Goal: Task Accomplishment & Management: Manage account settings

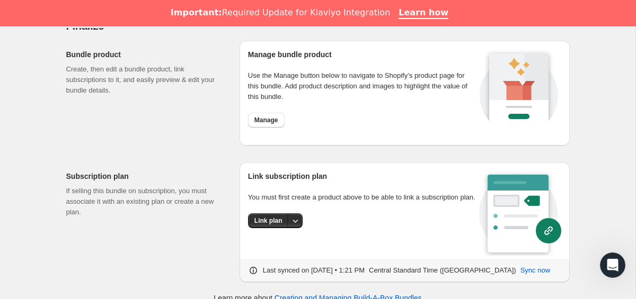
scroll to position [1041, 0]
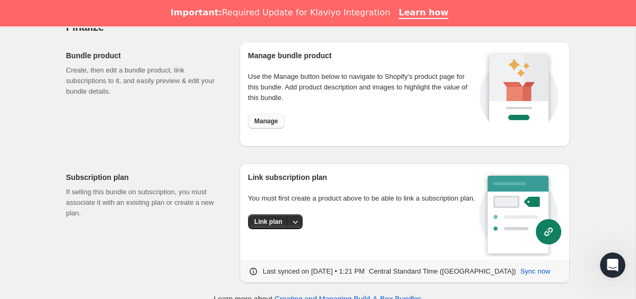
click at [271, 122] on span "Manage" at bounding box center [266, 121] width 24 height 8
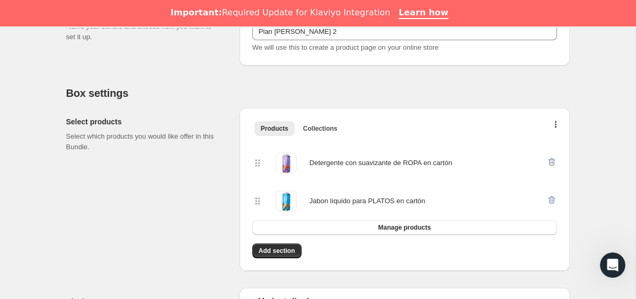
scroll to position [0, 0]
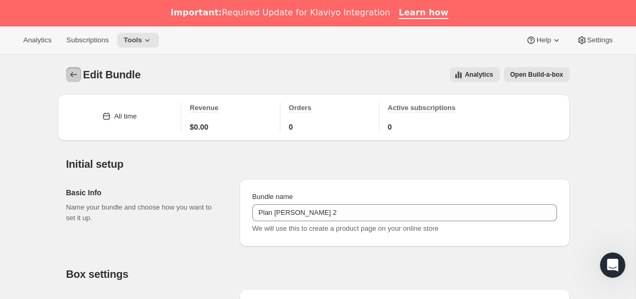
click at [75, 74] on icon "Bundles" at bounding box center [73, 74] width 11 height 11
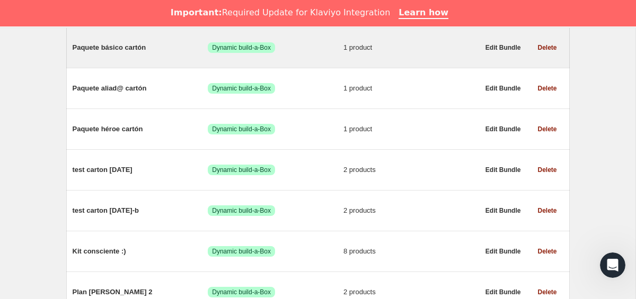
scroll to position [893, 0]
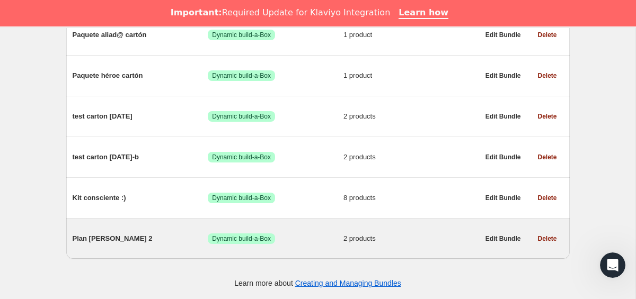
click at [109, 240] on span "Plan [PERSON_NAME] 2" at bounding box center [141, 239] width 136 height 11
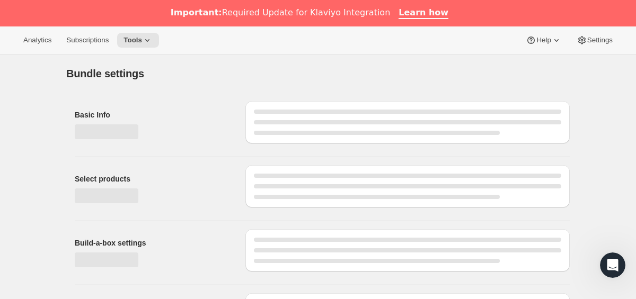
type input "Plan [PERSON_NAME] 2"
radio input "true"
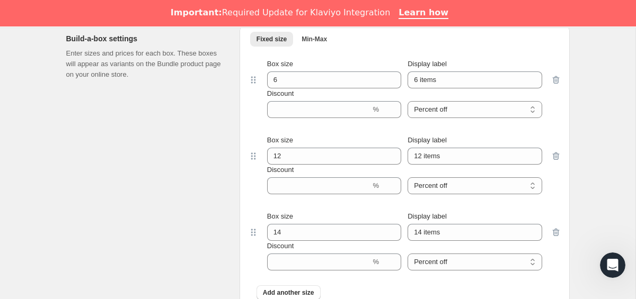
scroll to position [556, 0]
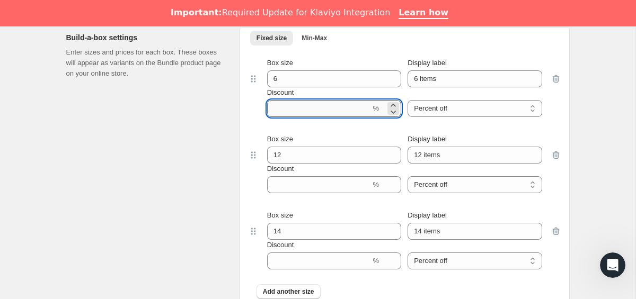
click at [310, 111] on input "Discount" at bounding box center [319, 108] width 104 height 17
type input "10"
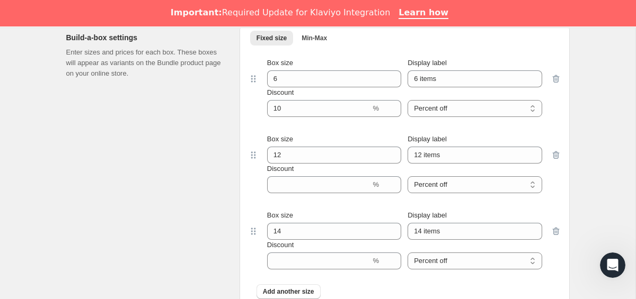
click at [294, 197] on div "Box size 12 Display label 12 items Discount % Percent off Amount off Percent off" at bounding box center [404, 164] width 313 height 76
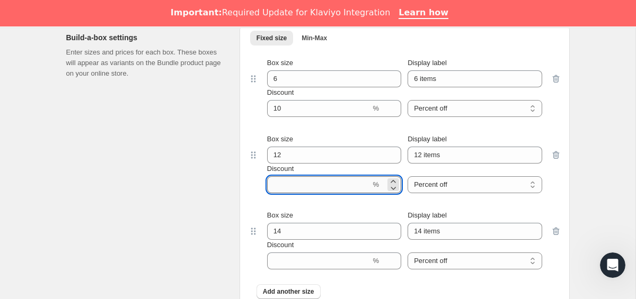
click at [294, 192] on input "Discount" at bounding box center [319, 184] width 104 height 17
type input "15"
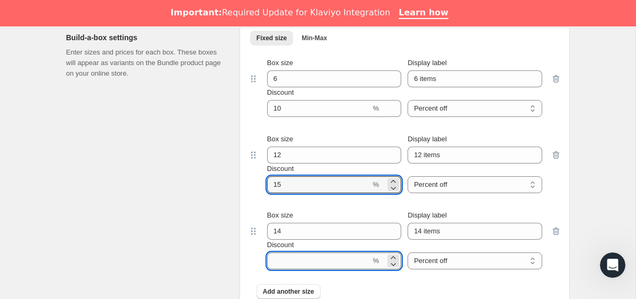
click at [289, 260] on input "Discount" at bounding box center [319, 261] width 104 height 17
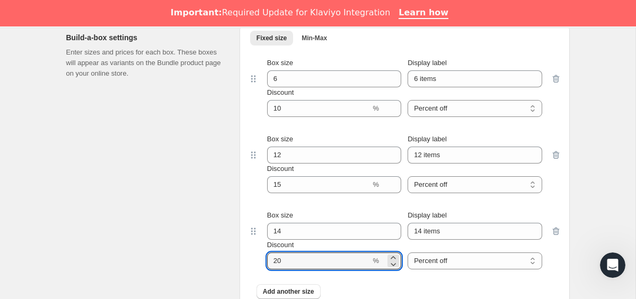
type input "20"
click at [130, 281] on div "Build-a-box settings Enter sizes and prices for each box. These boxes will appe…" at bounding box center [148, 168] width 165 height 288
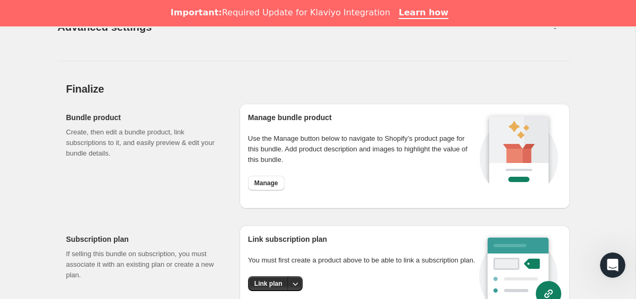
scroll to position [1056, 0]
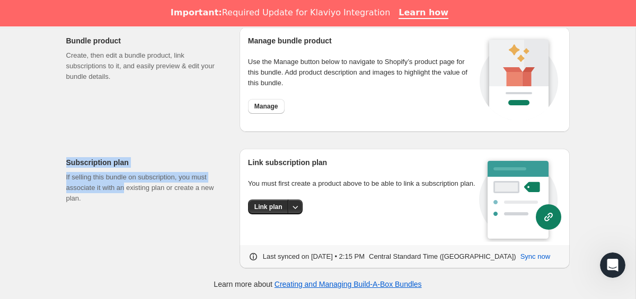
drag, startPoint x: 60, startPoint y: 155, endPoint x: 130, endPoint y: 195, distance: 80.7
click at [130, 195] on p "If selling this bundle on subscription, you must associate it with an existing …" at bounding box center [144, 188] width 156 height 32
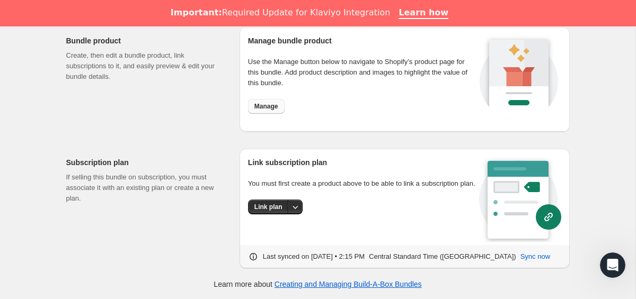
click at [268, 109] on span "Manage" at bounding box center [266, 106] width 24 height 8
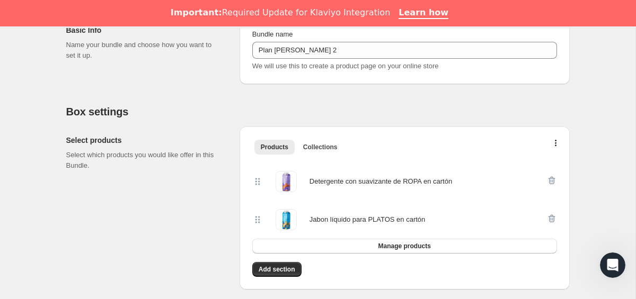
scroll to position [183, 0]
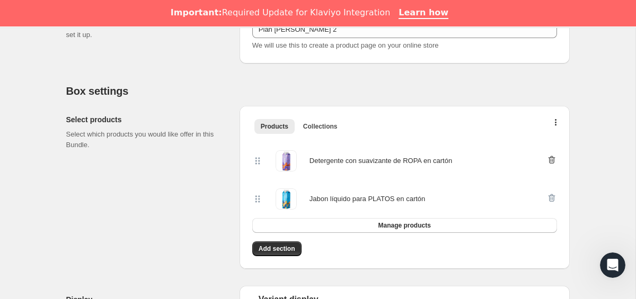
click at [555, 163] on icon "button" at bounding box center [551, 160] width 11 height 11
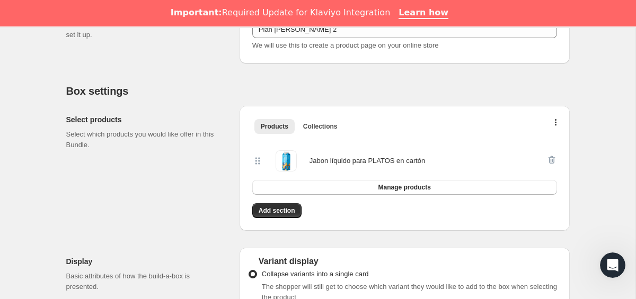
click at [551, 161] on div at bounding box center [551, 160] width 11 height 21
click at [547, 158] on div at bounding box center [551, 160] width 11 height 21
click at [554, 161] on div at bounding box center [551, 160] width 11 height 21
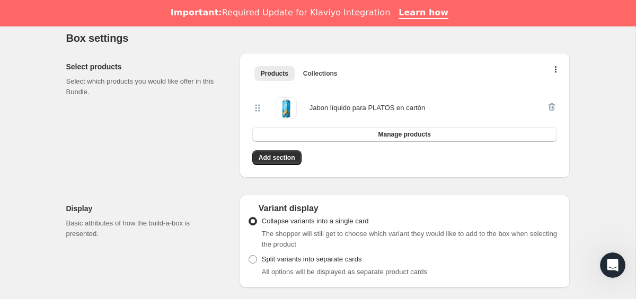
scroll to position [257, 0]
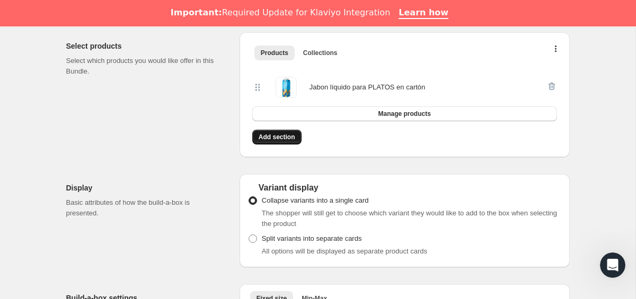
click at [282, 133] on span "Add section" at bounding box center [277, 137] width 37 height 8
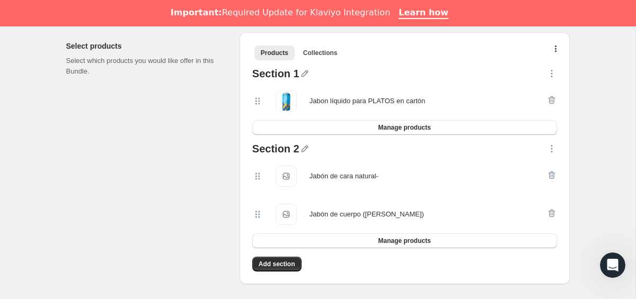
click at [553, 102] on div at bounding box center [551, 101] width 11 height 21
click at [549, 99] on div at bounding box center [551, 101] width 11 height 21
click at [552, 177] on icon "button" at bounding box center [551, 175] width 11 height 11
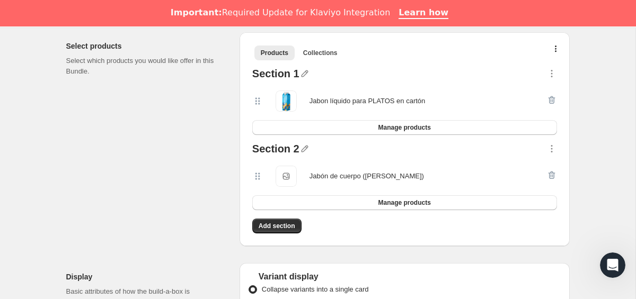
click at [551, 174] on div at bounding box center [551, 176] width 11 height 21
click at [545, 171] on div "Jabón de cuerpo ([PERSON_NAME]) Jabón de cuerpo ([PERSON_NAME])" at bounding box center [399, 176] width 294 height 21
click at [550, 172] on div at bounding box center [551, 176] width 11 height 21
click at [554, 146] on icon "button" at bounding box center [551, 149] width 11 height 11
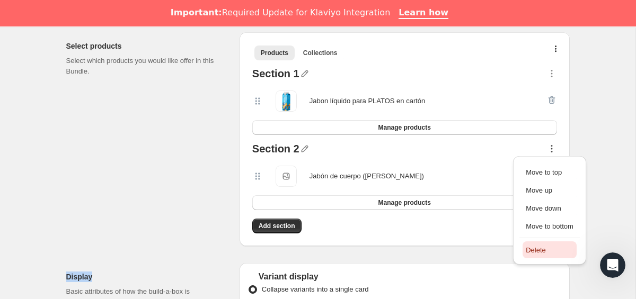
click at [545, 246] on span "Delete" at bounding box center [535, 250] width 20 height 8
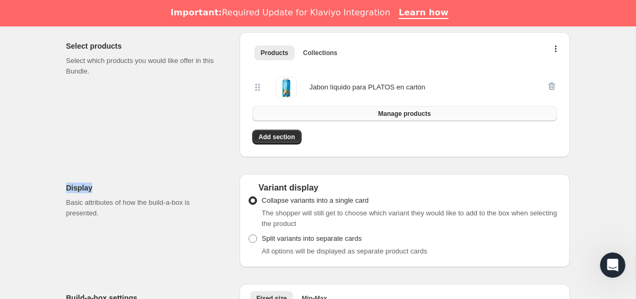
click at [410, 117] on span "Manage products" at bounding box center [404, 114] width 52 height 8
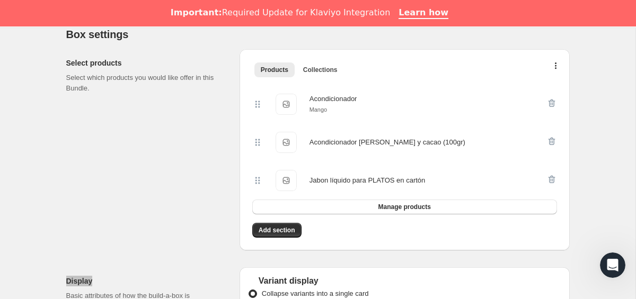
scroll to position [236, 0]
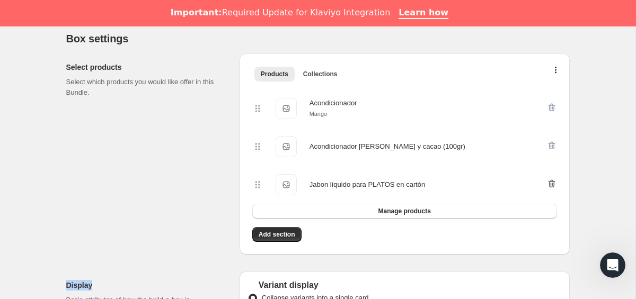
click at [549, 184] on icon "button" at bounding box center [551, 184] width 11 height 11
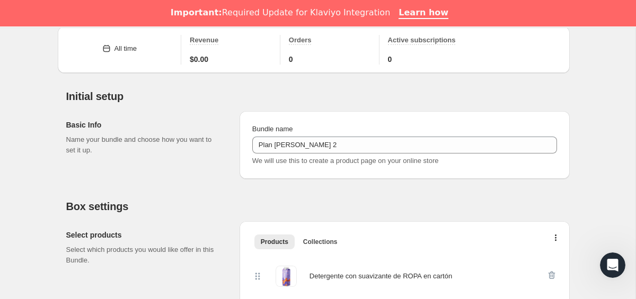
scroll to position [0, 0]
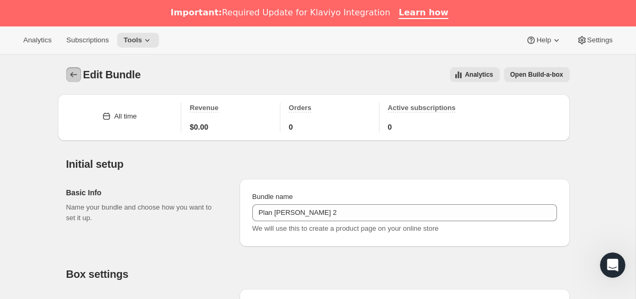
click at [75, 69] on button "Bundles" at bounding box center [73, 74] width 15 height 15
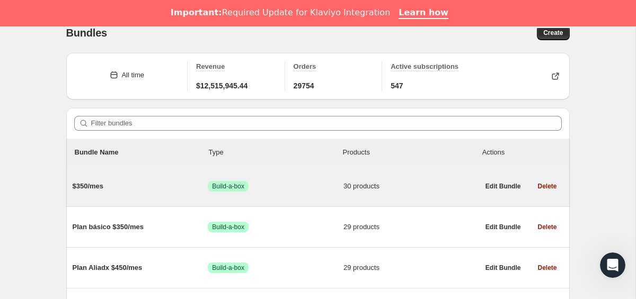
scroll to position [23, 0]
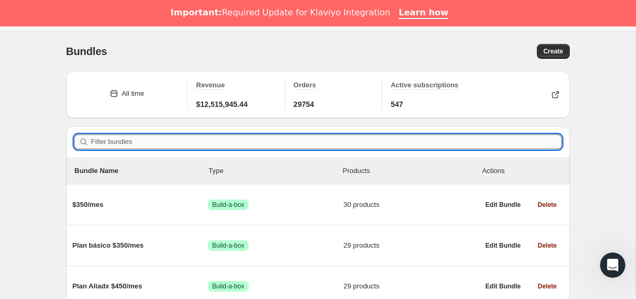
click at [169, 143] on input "Filter bundles" at bounding box center [326, 142] width 470 height 15
type input "p"
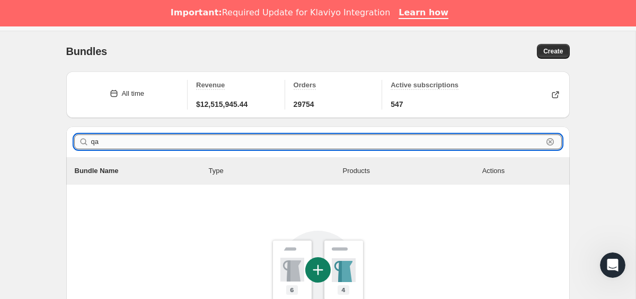
type input "q"
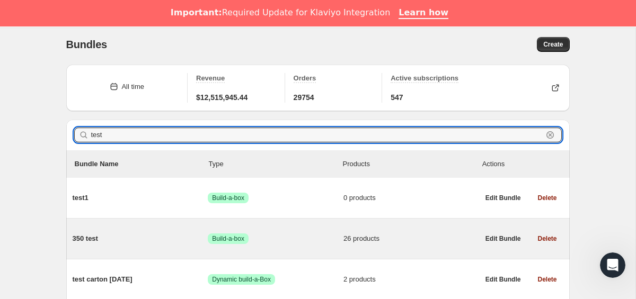
scroll to position [11, 0]
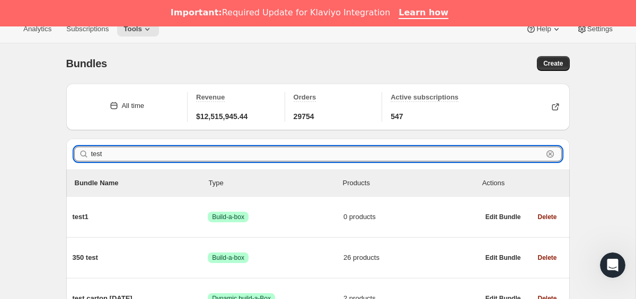
click at [130, 152] on input "test" at bounding box center [316, 154] width 451 height 15
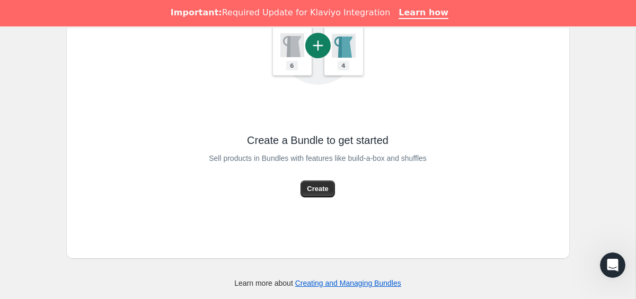
scroll to position [240, 0]
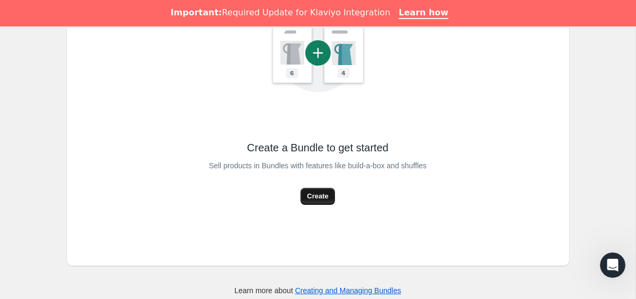
type input "[QA] Plan test"
click at [326, 195] on span "Create" at bounding box center [317, 196] width 21 height 11
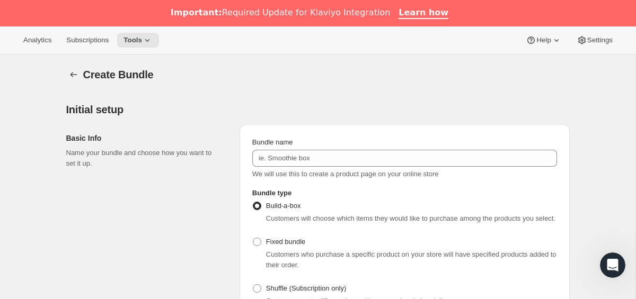
scroll to position [27, 0]
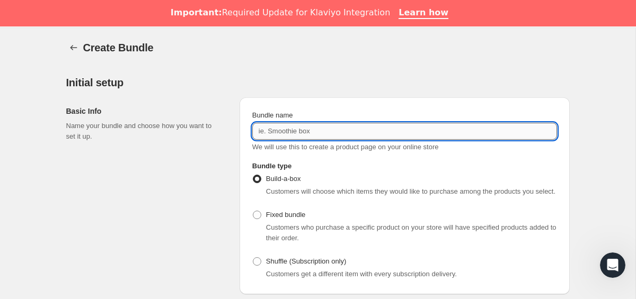
click at [316, 131] on input "Bundle name" at bounding box center [404, 131] width 305 height 17
type input "[QA] Plan test"
click at [226, 175] on div "Basic Info Name your bundle and choose how you want to set it up." at bounding box center [148, 195] width 165 height 197
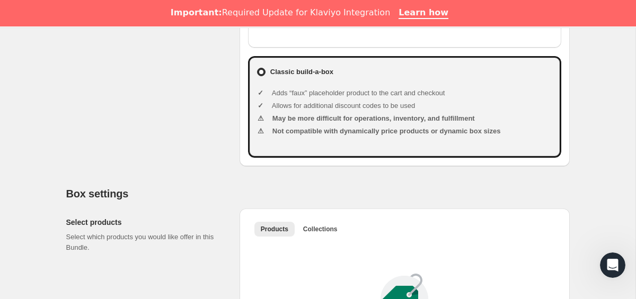
scroll to position [250, 0]
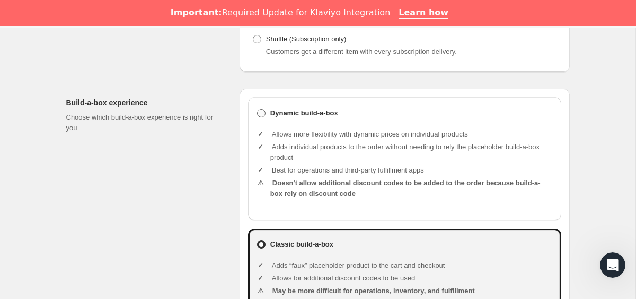
click at [271, 119] on b "Dynamic build-a-box" at bounding box center [304, 113] width 68 height 11
click at [257, 110] on input "Dynamic build-a-box" at bounding box center [257, 109] width 1 height 1
radio input "true"
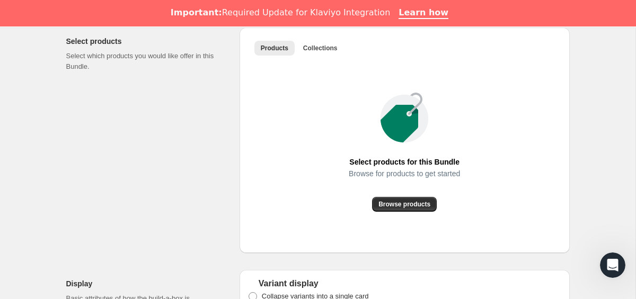
scroll to position [616, 0]
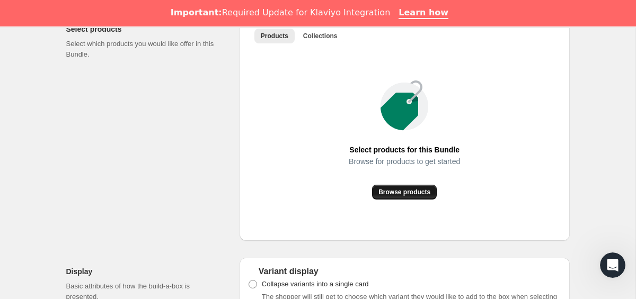
click at [411, 200] on button "Browse products" at bounding box center [404, 192] width 65 height 15
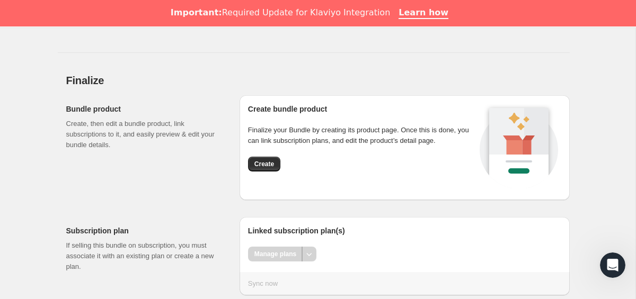
scroll to position [1277, 0]
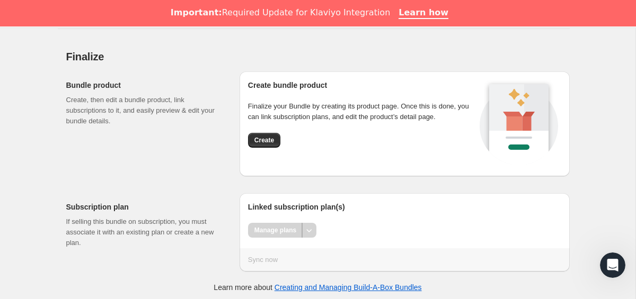
click at [208, 175] on div "Bundle product Create, then edit a bundle product, link subscriptions to it, an…" at bounding box center [148, 124] width 165 height 105
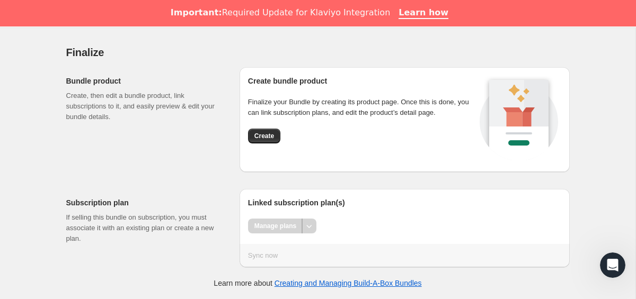
scroll to position [1291, 0]
click at [264, 140] on span "Create" at bounding box center [264, 136] width 20 height 8
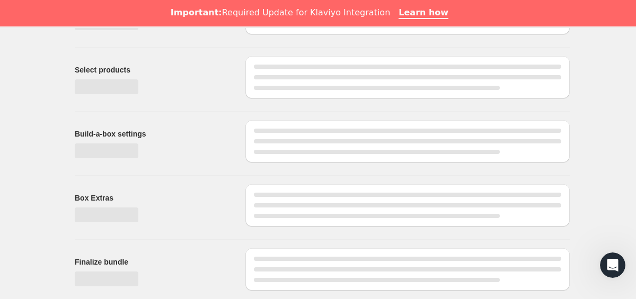
scroll to position [109, 0]
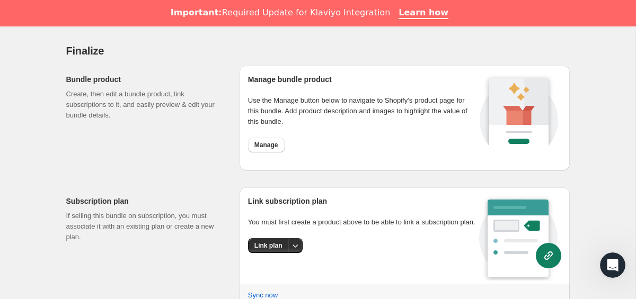
scroll to position [939, 0]
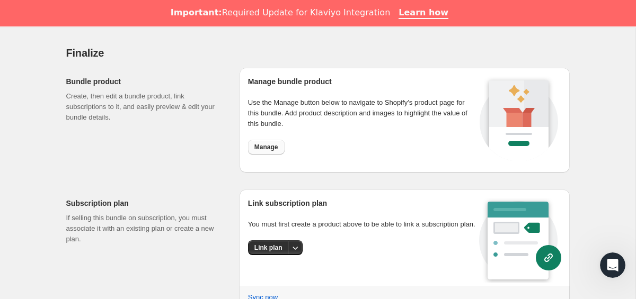
click at [270, 149] on span "Manage" at bounding box center [266, 147] width 24 height 8
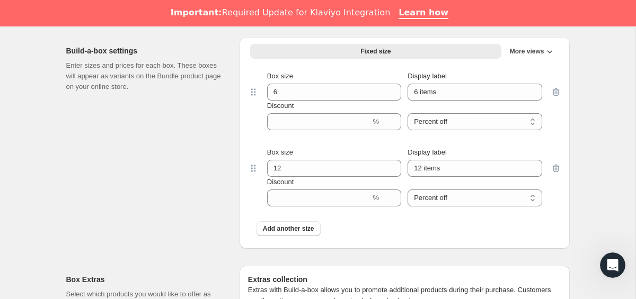
scroll to position [543, 0]
click at [553, 170] on icon "button" at bounding box center [555, 168] width 7 height 8
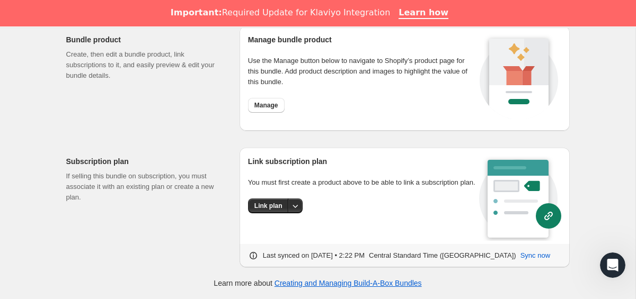
scroll to position [904, 0]
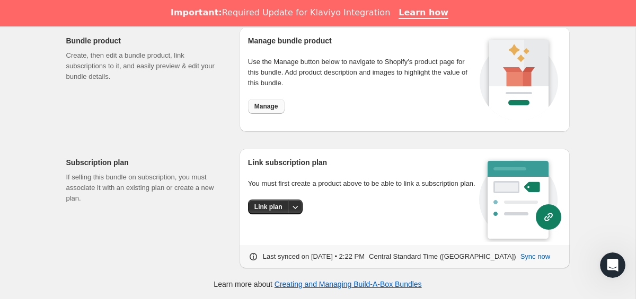
click at [263, 107] on span "Manage" at bounding box center [266, 106] width 24 height 8
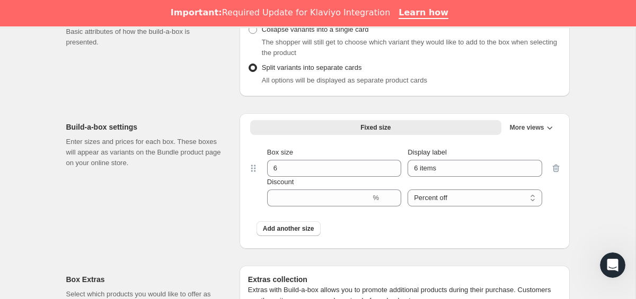
scroll to position [483, 0]
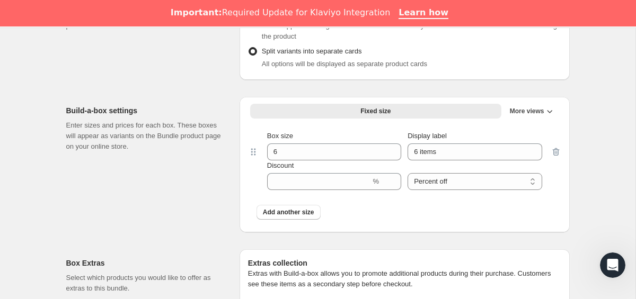
click at [554, 153] on div at bounding box center [555, 160] width 11 height 59
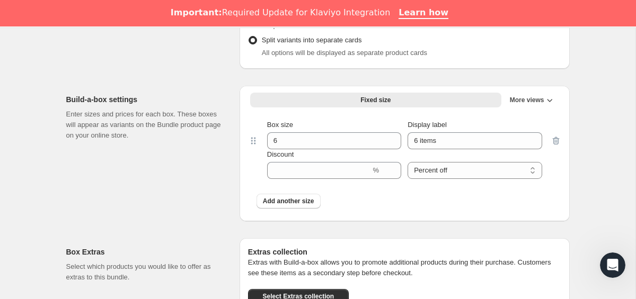
click at [556, 139] on div at bounding box center [555, 149] width 11 height 59
click at [548, 103] on icon "More views" at bounding box center [549, 100] width 11 height 11
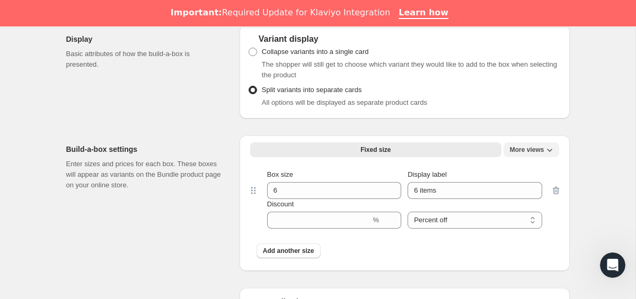
click at [554, 153] on icon "More views" at bounding box center [549, 150] width 11 height 11
click at [542, 151] on span "More views" at bounding box center [527, 150] width 34 height 8
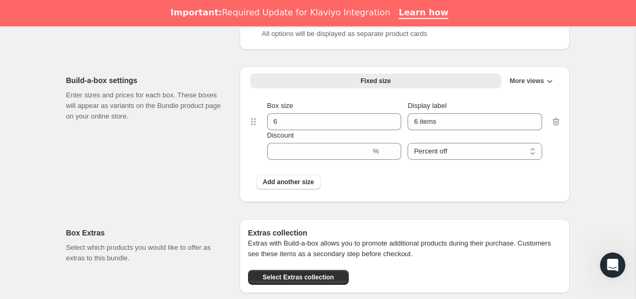
click at [556, 120] on div at bounding box center [555, 130] width 11 height 59
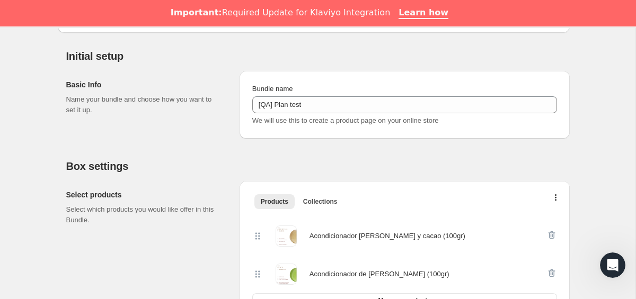
scroll to position [0, 0]
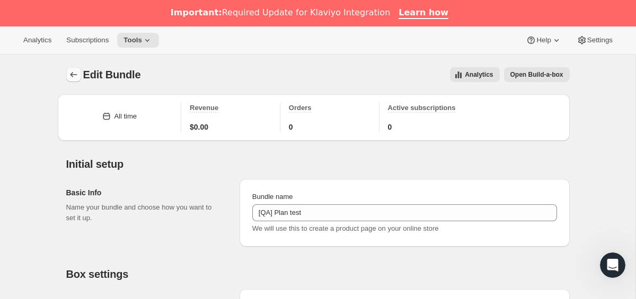
click at [67, 74] on button "Bundles" at bounding box center [73, 74] width 15 height 15
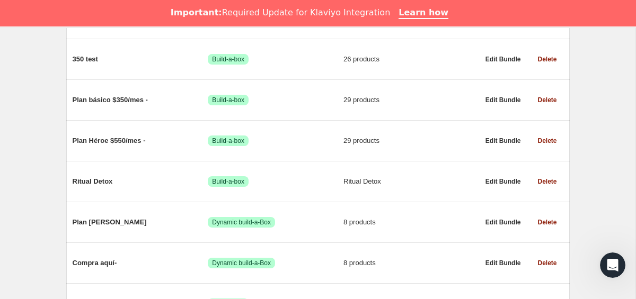
scroll to position [524, 0]
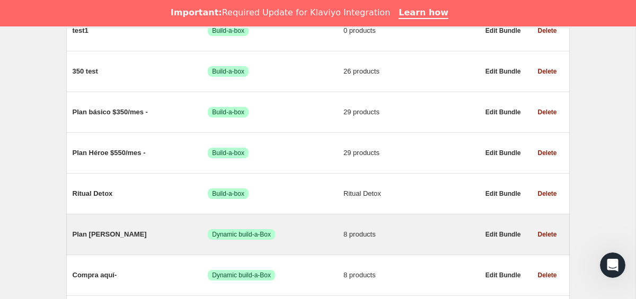
click at [102, 238] on span "Plan [PERSON_NAME]" at bounding box center [141, 234] width 136 height 11
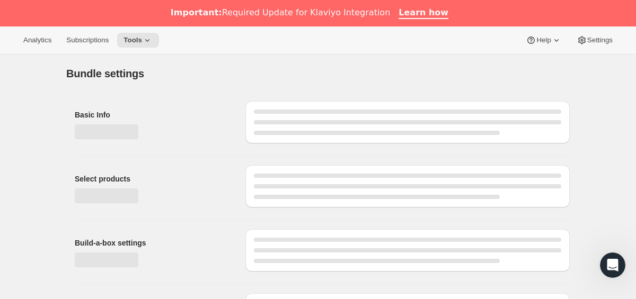
type input "Plan [PERSON_NAME]"
radio input "true"
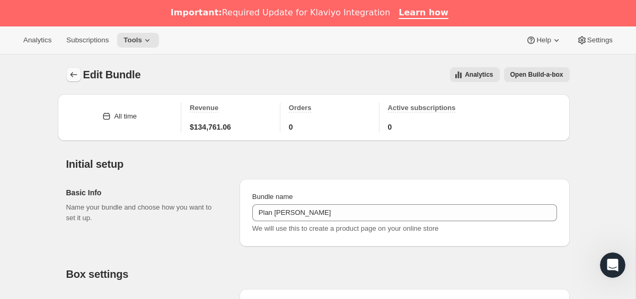
click at [73, 67] on button "Bundles" at bounding box center [73, 74] width 15 height 15
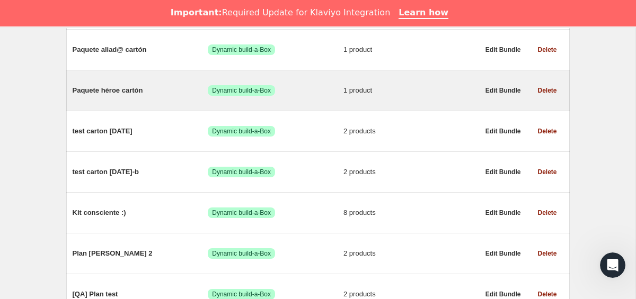
scroll to position [934, 0]
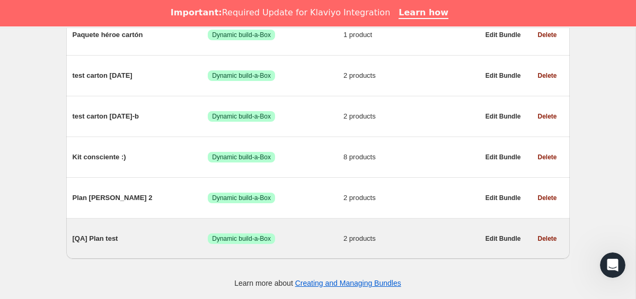
click at [111, 239] on span "[QA] Plan test" at bounding box center [141, 239] width 136 height 11
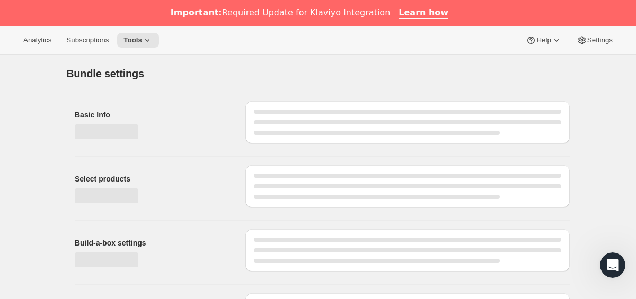
type input "[QA] Plan test"
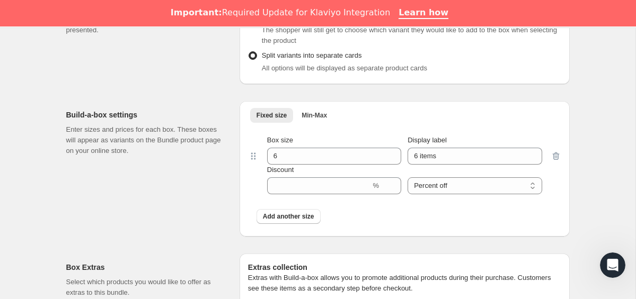
scroll to position [530, 0]
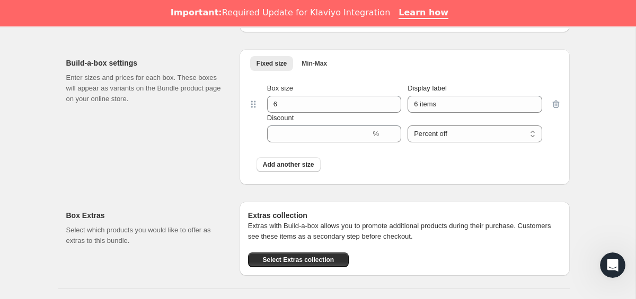
click at [318, 53] on div "Fixed size Min-Max More views Fixed size Min-Max More views Box size 6 Display …" at bounding box center [404, 117] width 330 height 136
click at [315, 63] on span "Min-Max" at bounding box center [313, 63] width 25 height 8
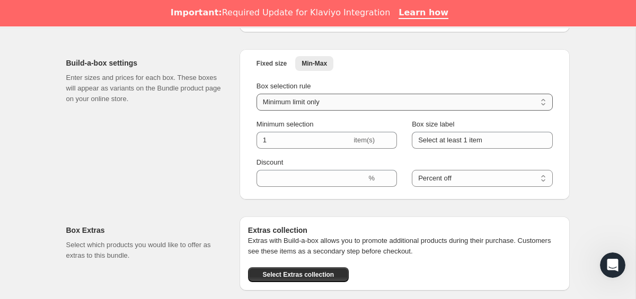
click at [299, 101] on select "Minimum limit only Maximum limit only Minimum and Maximum limits" at bounding box center [404, 102] width 296 height 17
click at [268, 67] on span "Fixed size" at bounding box center [271, 63] width 30 height 8
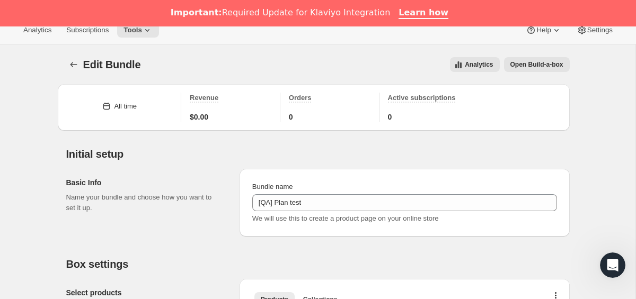
scroll to position [0, 0]
